Goal: Task Accomplishment & Management: Use online tool/utility

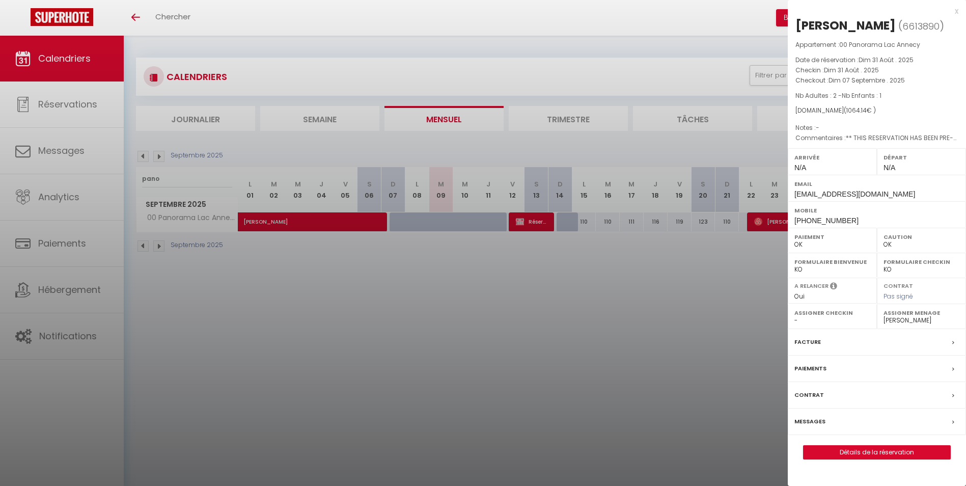
select select "0"
select select "28177"
click at [246, 262] on div at bounding box center [483, 243] width 966 height 486
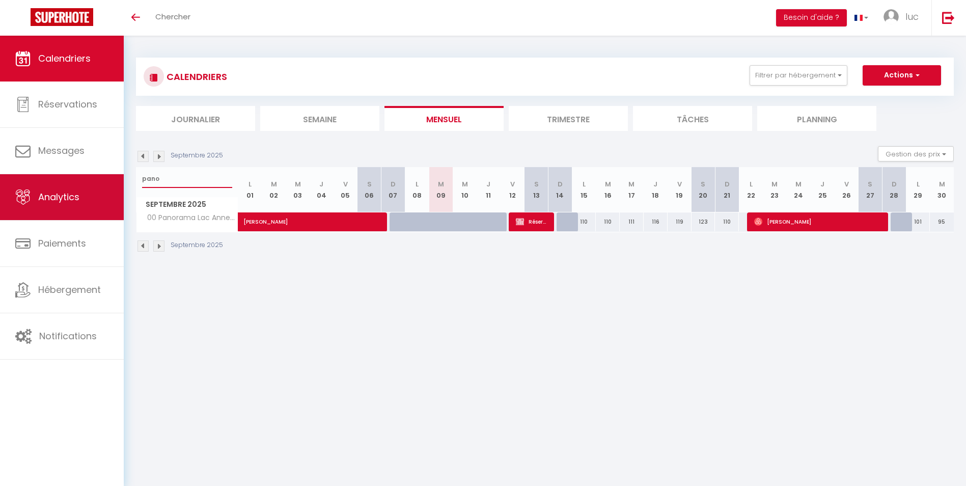
drag, startPoint x: 168, startPoint y: 184, endPoint x: 110, endPoint y: 177, distance: 58.5
click at [110, 177] on div "🟢 Des questions ou besoin d'assistance pour la migration AirBnB? Connectez-vous…" at bounding box center [483, 155] width 966 height 239
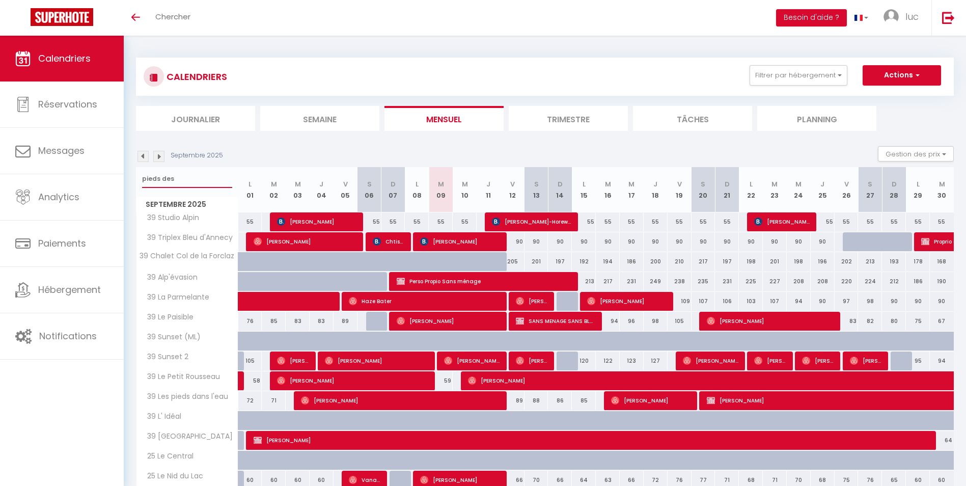
type input "pieds des"
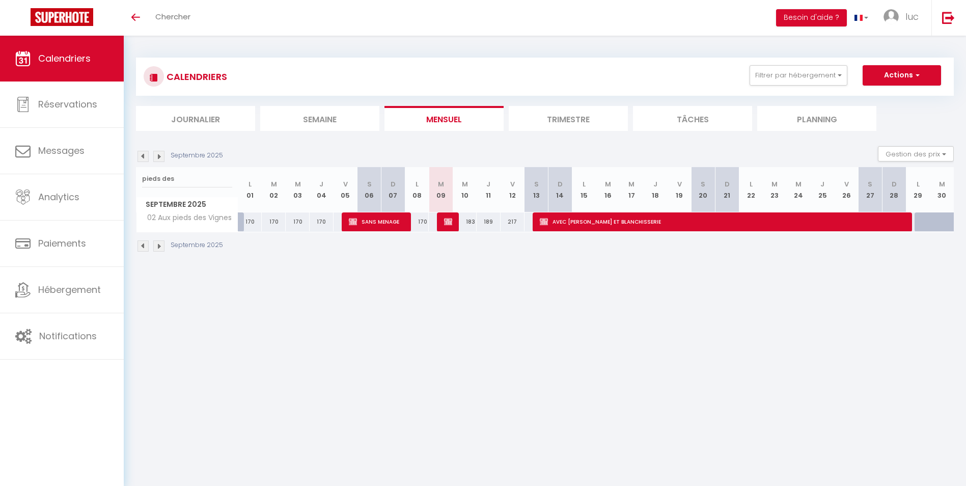
click at [137, 160] on img at bounding box center [142, 156] width 11 height 11
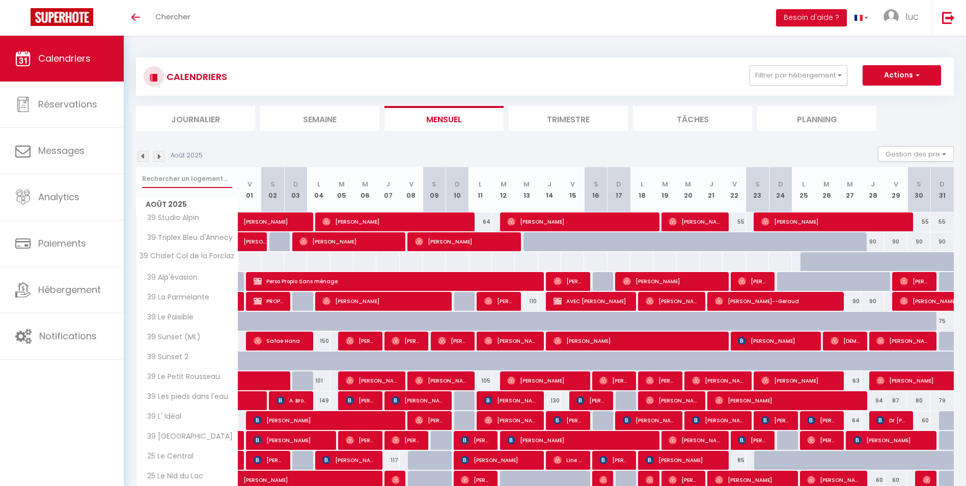
click at [192, 174] on input "text" at bounding box center [187, 179] width 90 height 18
type input "pieds des"
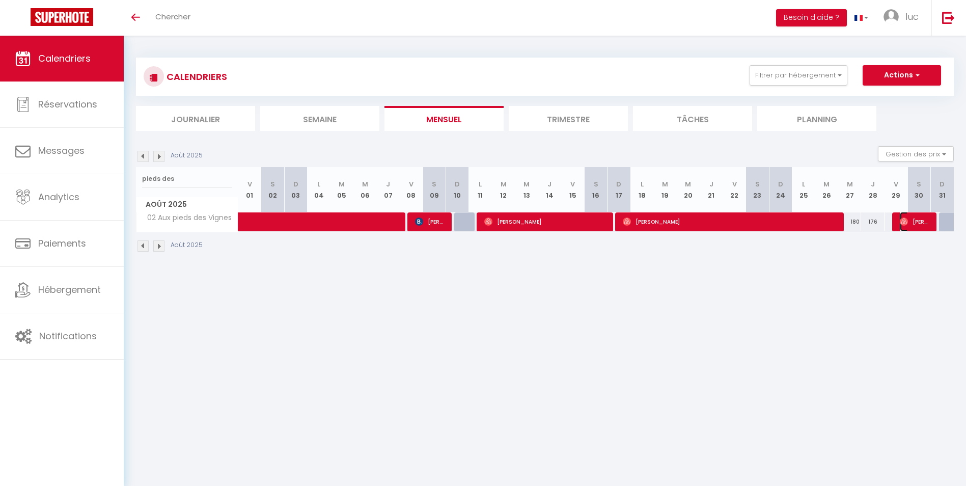
click at [927, 224] on span "[PERSON_NAME]" at bounding box center [914, 221] width 31 height 19
select select "7331"
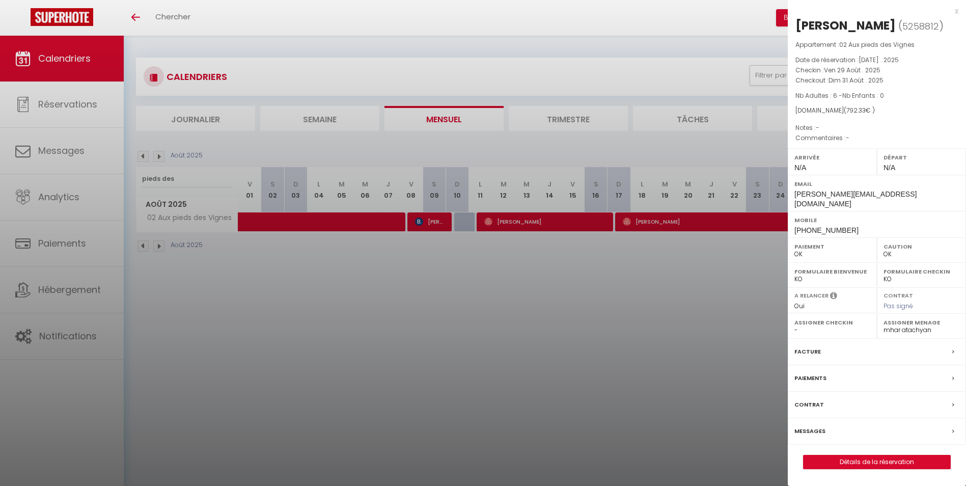
click at [692, 279] on div at bounding box center [483, 243] width 966 height 486
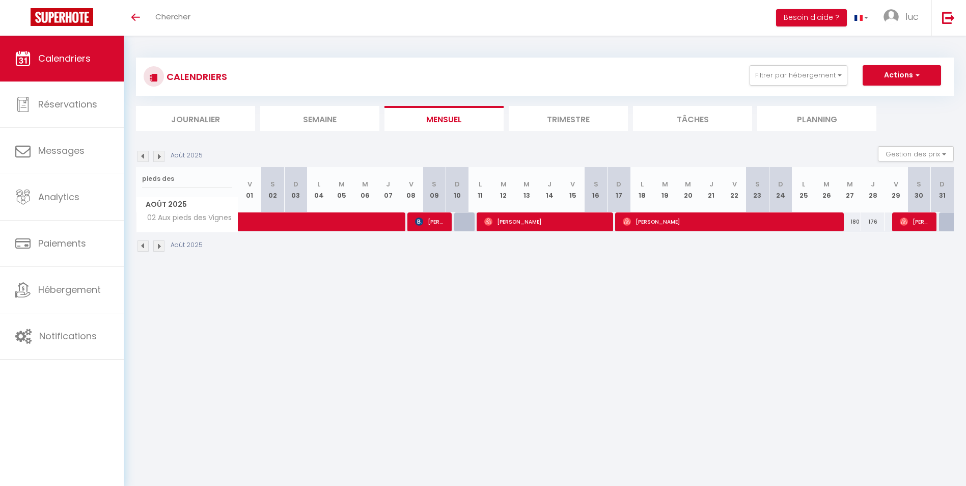
click at [444, 119] on li "Mensuel" at bounding box center [443, 118] width 119 height 25
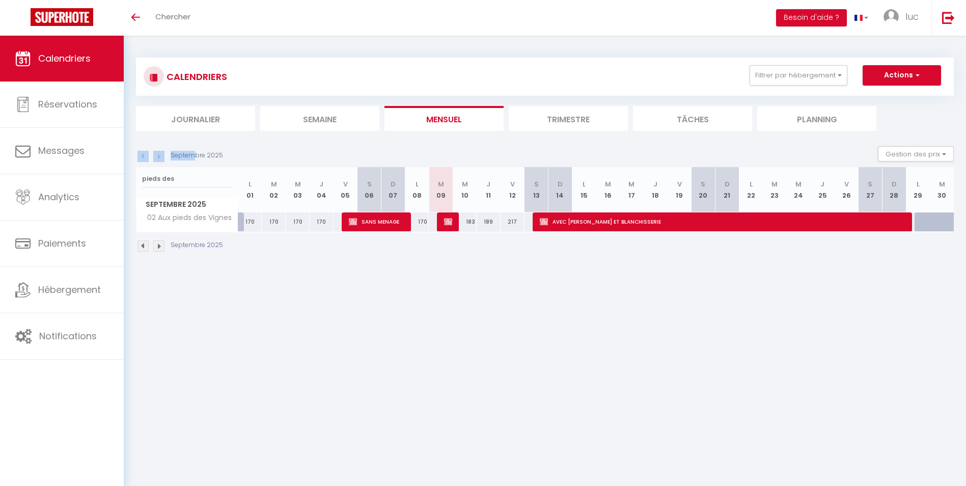
drag, startPoint x: 224, startPoint y: 153, endPoint x: 191, endPoint y: 151, distance: 33.2
click at [191, 151] on div "Septembre 2025 Gestion des prix Nb Nuits minimum Règles Disponibilité" at bounding box center [544, 156] width 817 height 21
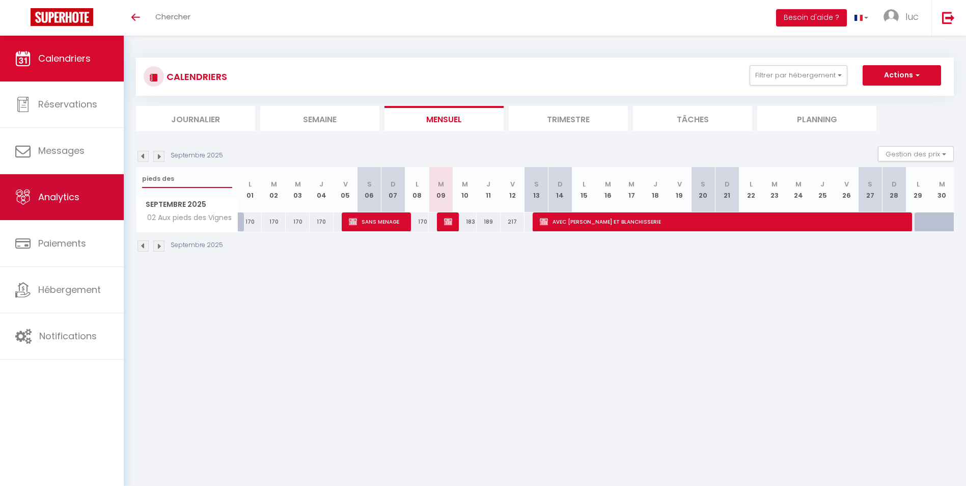
drag, startPoint x: 174, startPoint y: 175, endPoint x: 100, endPoint y: 177, distance: 73.3
click at [100, 177] on div "🟢 Des questions ou besoin d'assistance pour la migration AirBnB? Connectez-vous…" at bounding box center [483, 155] width 966 height 239
type input "amour"
